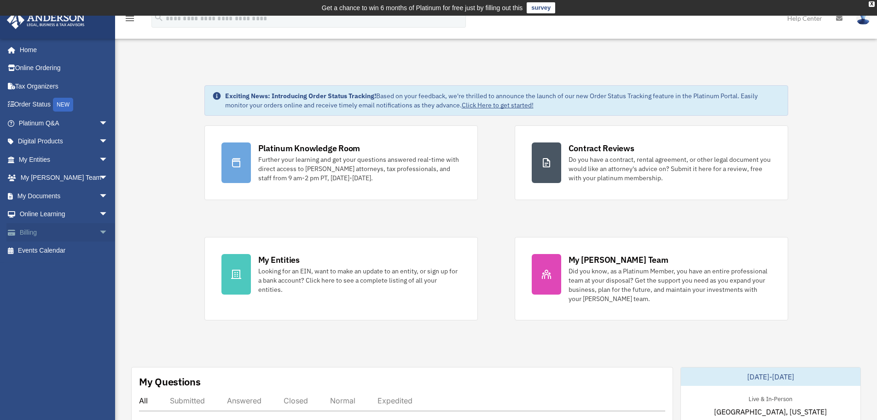
click at [99, 233] on span "arrow_drop_down" at bounding box center [108, 232] width 18 height 19
click at [46, 271] on link "Past Invoices" at bounding box center [67, 269] width 109 height 18
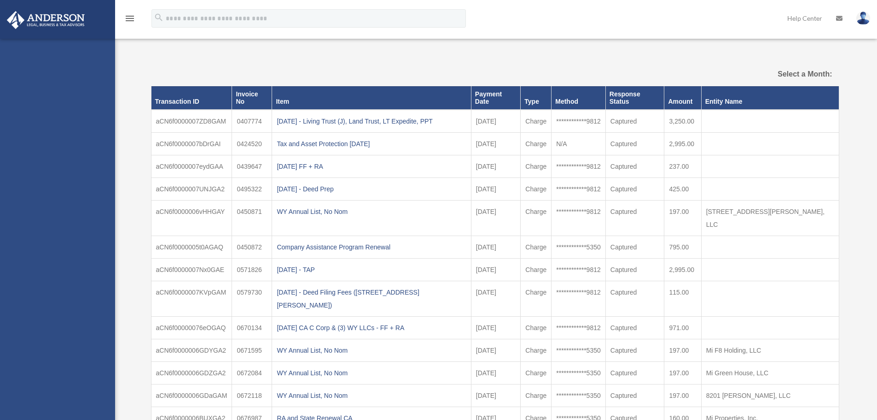
select select
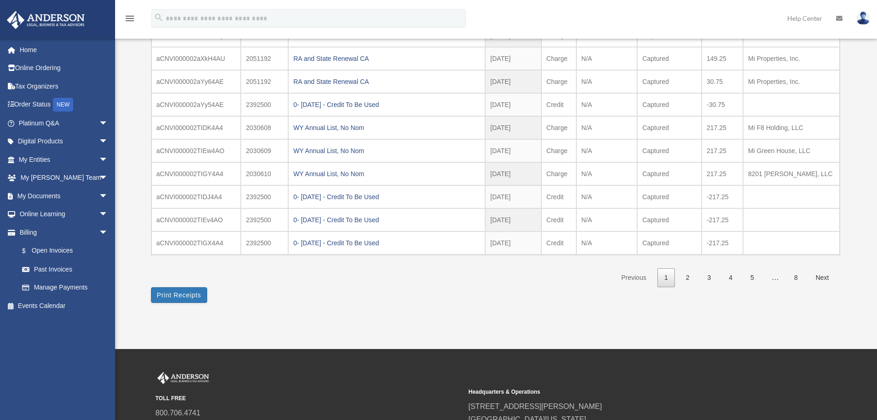
scroll to position [140, 0]
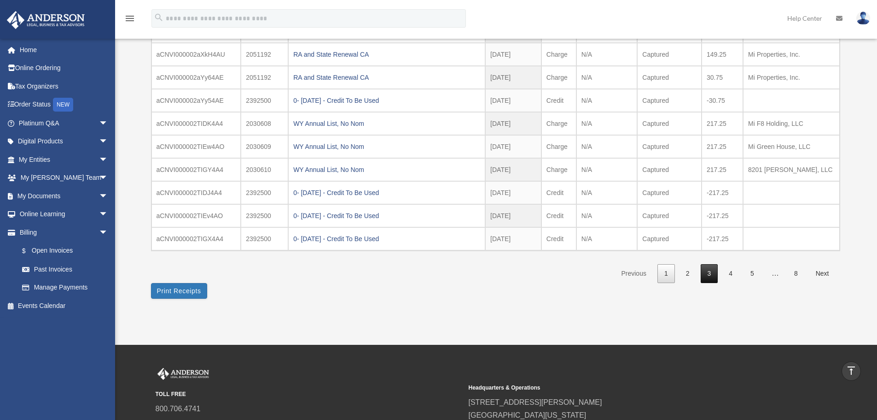
click at [713, 277] on link "3" at bounding box center [709, 273] width 17 height 19
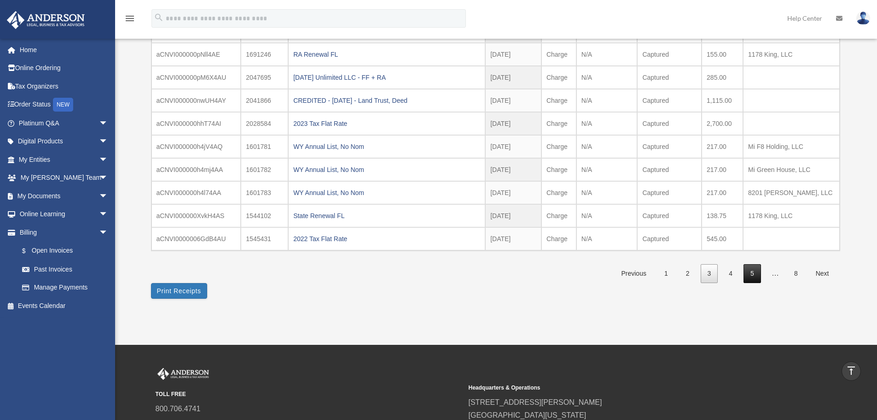
click at [758, 279] on link "5" at bounding box center [752, 273] width 17 height 19
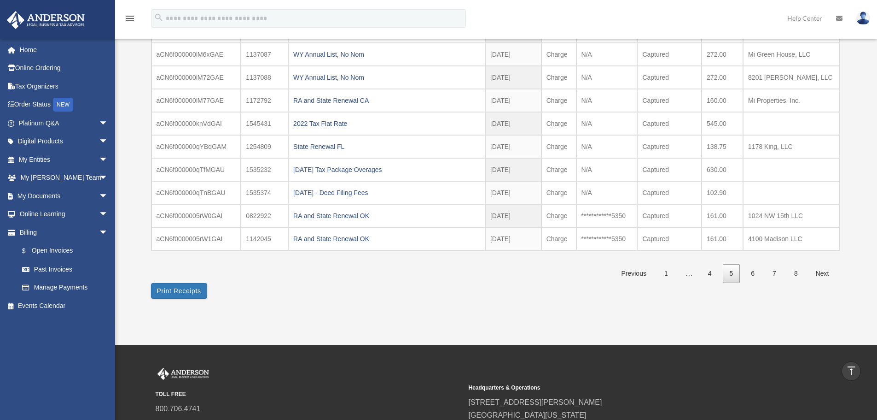
click at [732, 280] on link "5" at bounding box center [731, 273] width 17 height 19
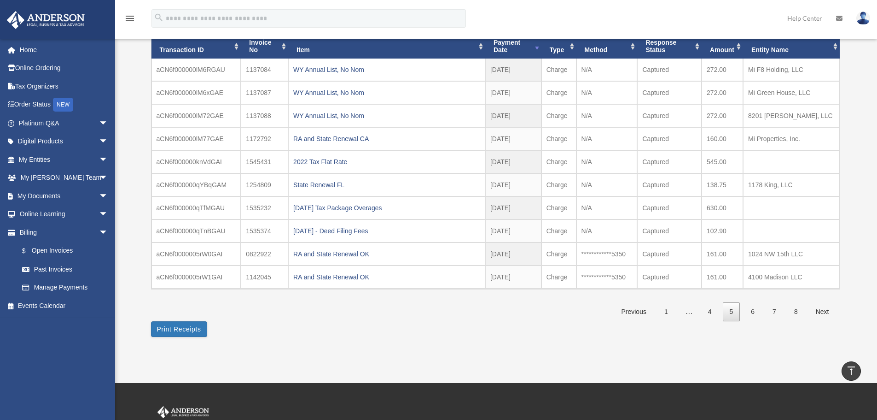
scroll to position [99, 0]
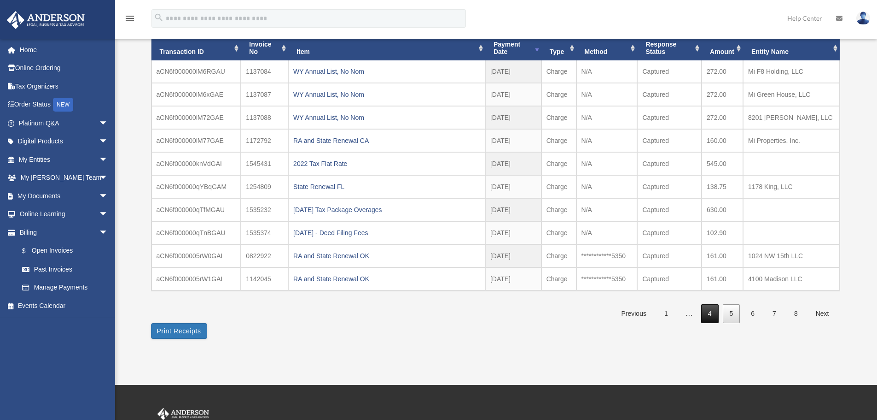
click at [710, 309] on link "4" at bounding box center [709, 313] width 17 height 19
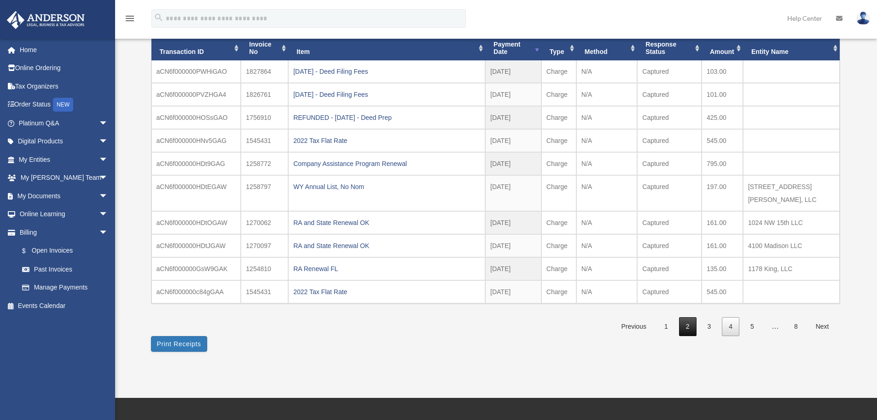
click at [689, 317] on link "2" at bounding box center [687, 326] width 17 height 19
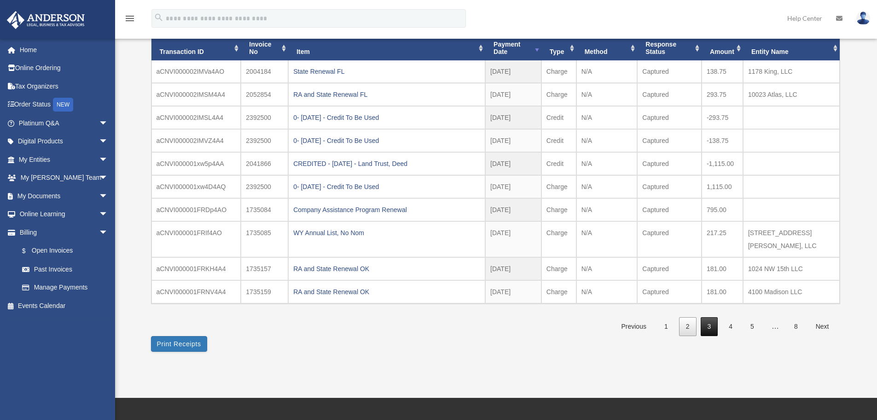
click at [705, 317] on link "3" at bounding box center [709, 326] width 17 height 19
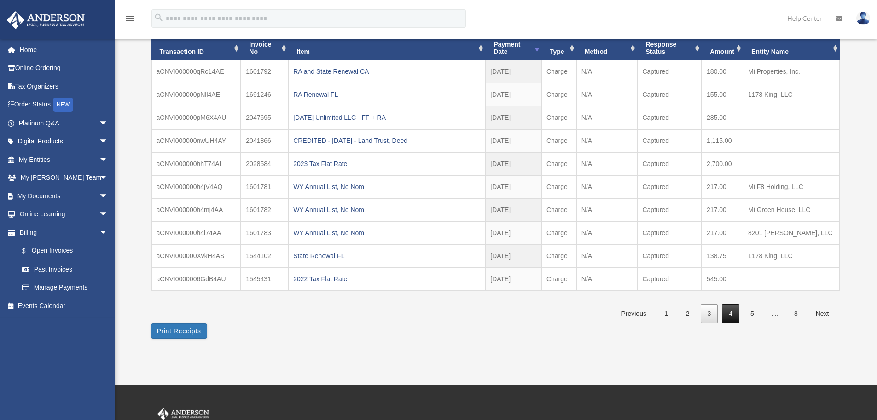
click at [730, 311] on link "4" at bounding box center [730, 313] width 17 height 19
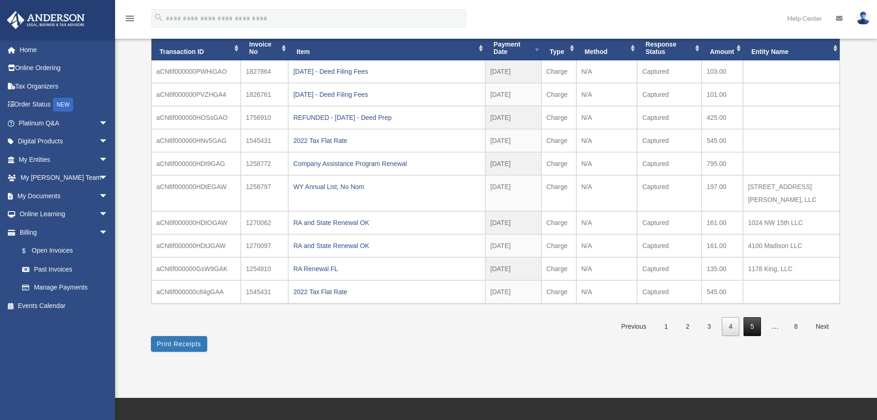
click at [755, 318] on link "5" at bounding box center [752, 326] width 17 height 19
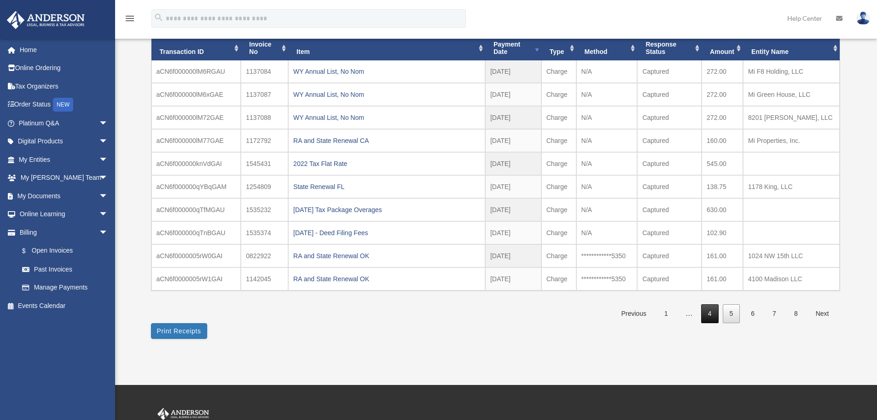
click at [707, 319] on link "4" at bounding box center [709, 313] width 17 height 19
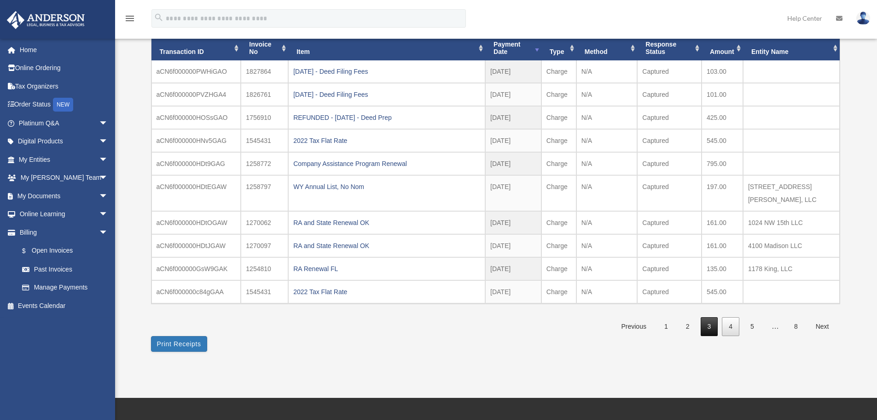
click at [710, 318] on link "3" at bounding box center [709, 326] width 17 height 19
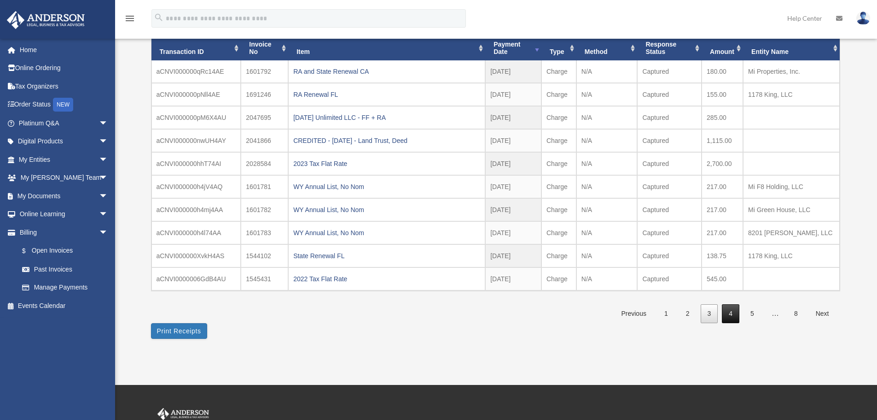
click at [729, 315] on link "4" at bounding box center [730, 313] width 17 height 19
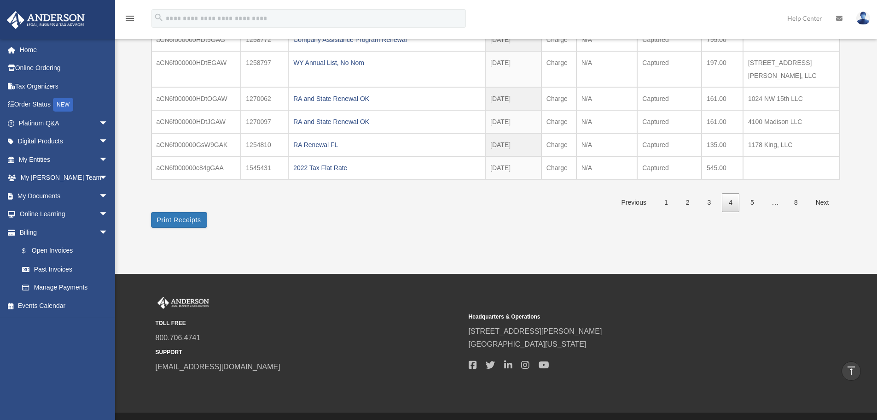
scroll to position [237, 0]
